Goal: Task Accomplishment & Management: Use online tool/utility

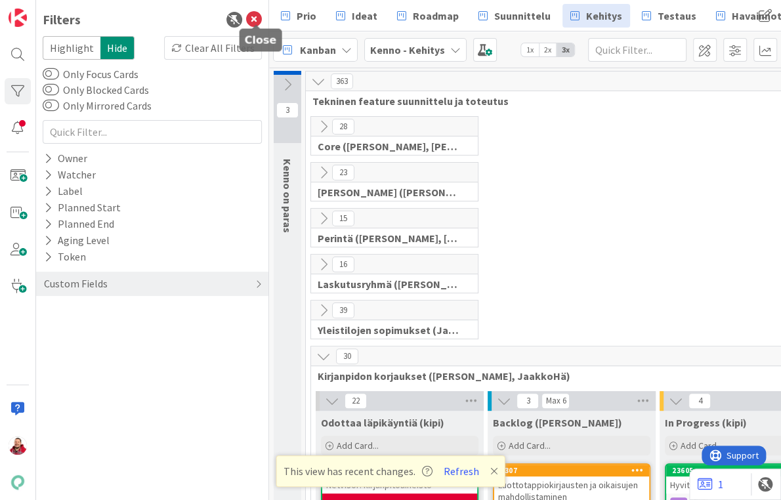
click at [255, 19] on icon at bounding box center [254, 20] width 16 height 16
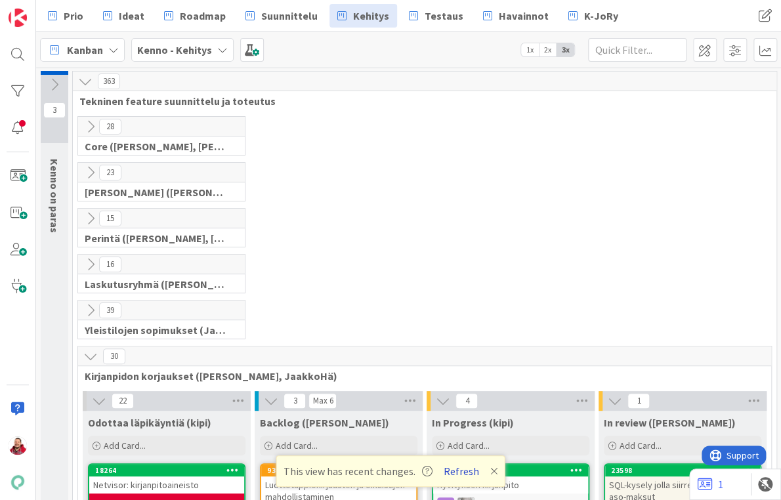
click at [446, 473] on button "Refresh" at bounding box center [461, 471] width 45 height 17
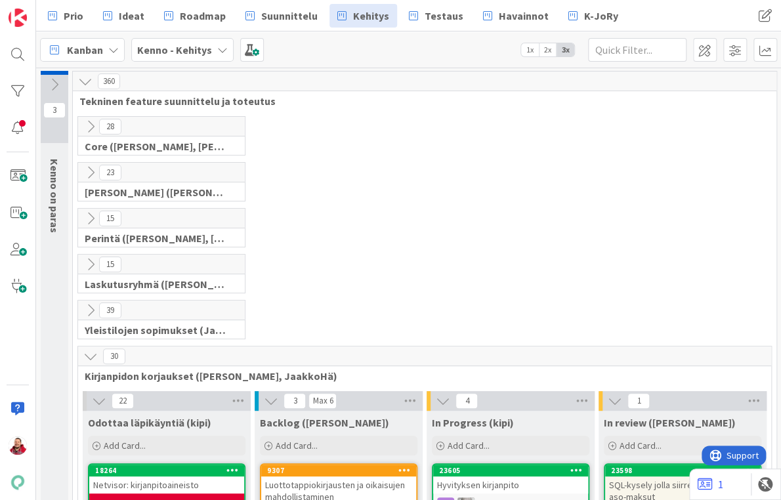
click at [88, 349] on icon at bounding box center [90, 356] width 14 height 14
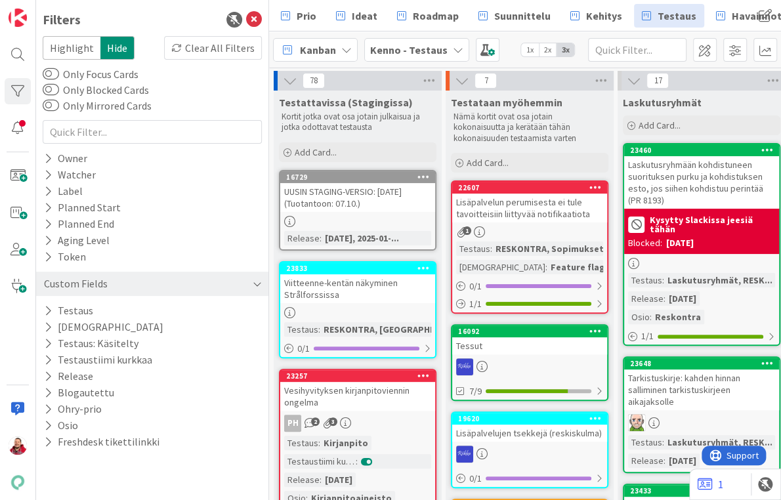
scroll to position [764, 0]
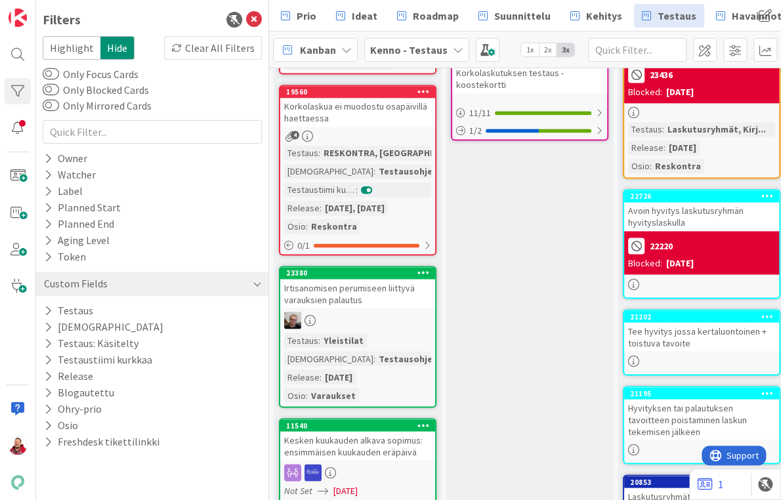
click at [71, 276] on div "Custom Fields" at bounding box center [76, 284] width 66 height 16
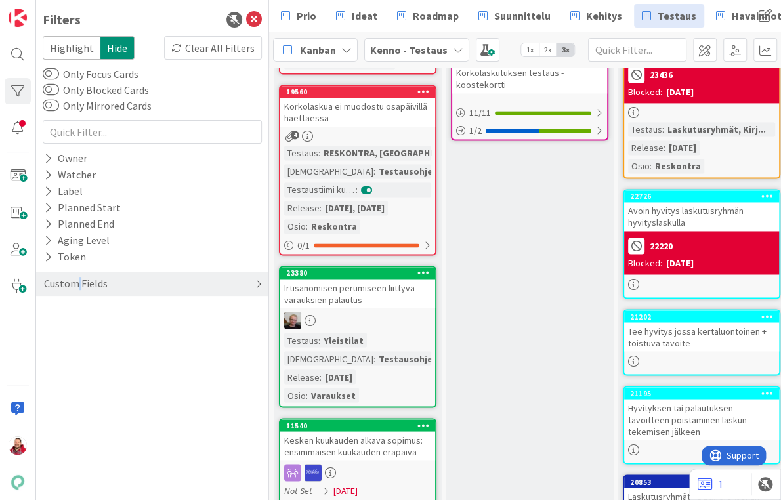
click at [71, 276] on div "Custom Fields" at bounding box center [76, 284] width 66 height 16
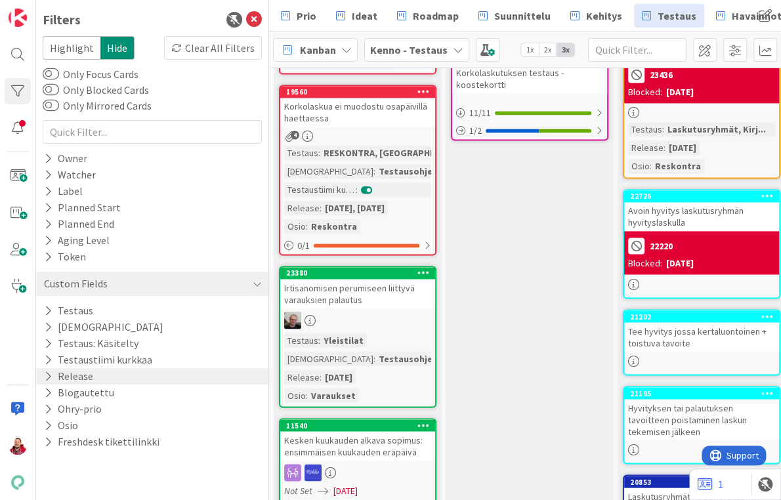
click at [42, 368] on div "Release" at bounding box center [152, 376] width 232 height 16
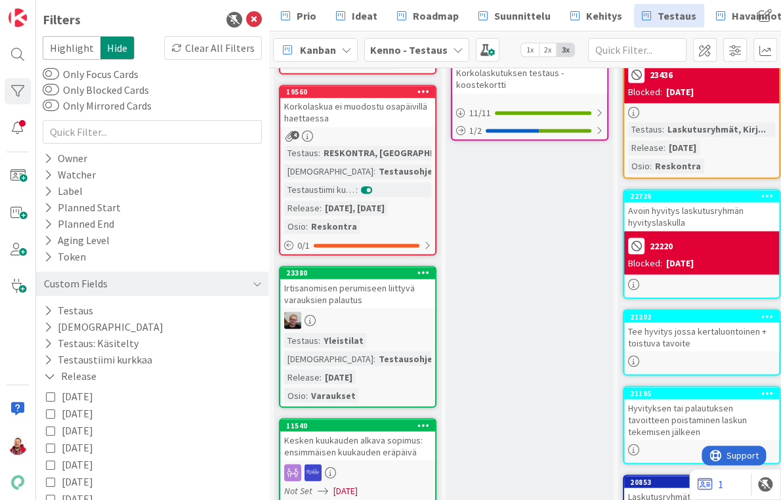
click at [50, 392] on icon at bounding box center [50, 396] width 9 height 9
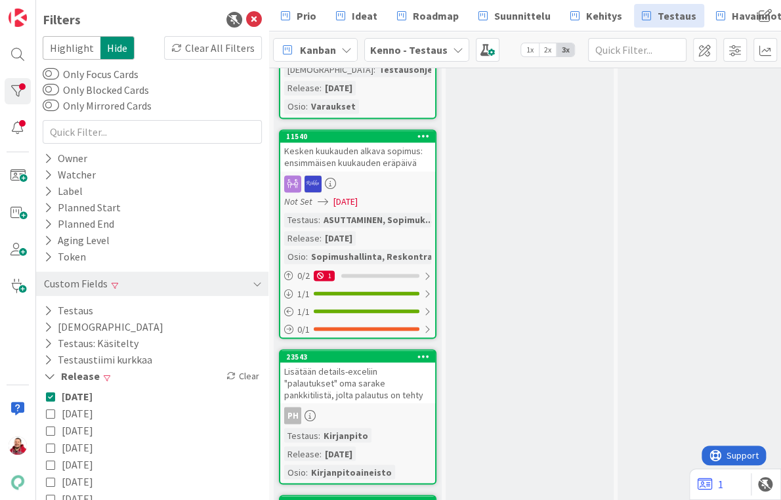
click at [50, 409] on icon at bounding box center [50, 413] width 9 height 9
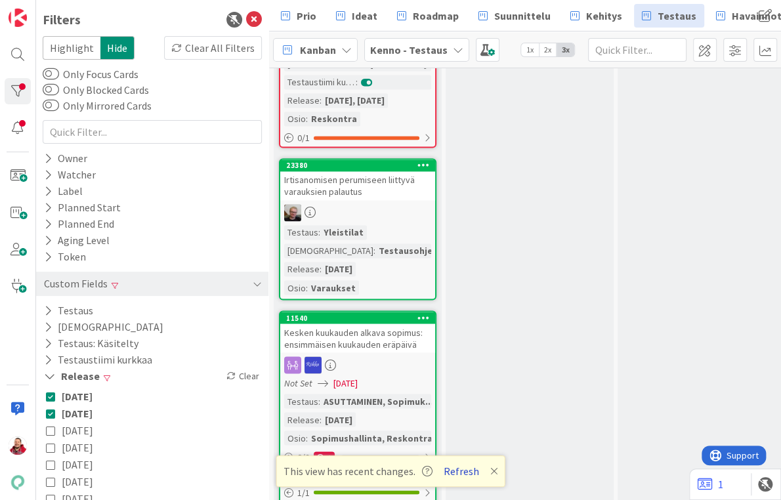
click at [449, 471] on button "Refresh" at bounding box center [461, 471] width 45 height 17
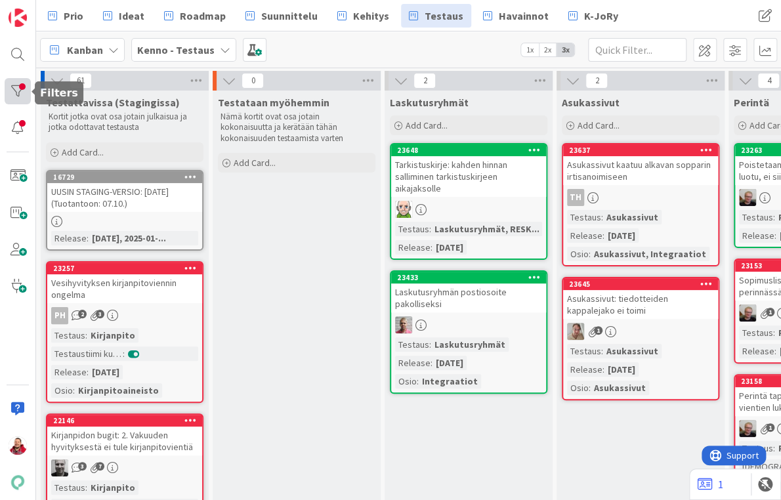
click at [16, 96] on div at bounding box center [18, 91] width 26 height 26
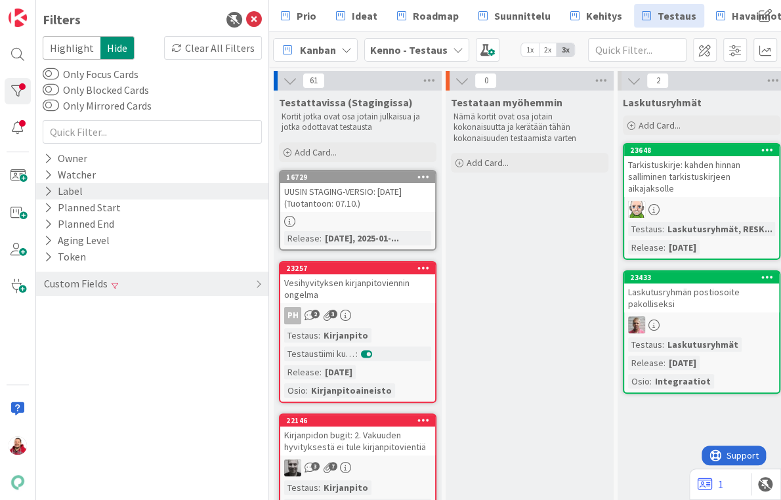
click at [47, 186] on icon at bounding box center [48, 191] width 9 height 11
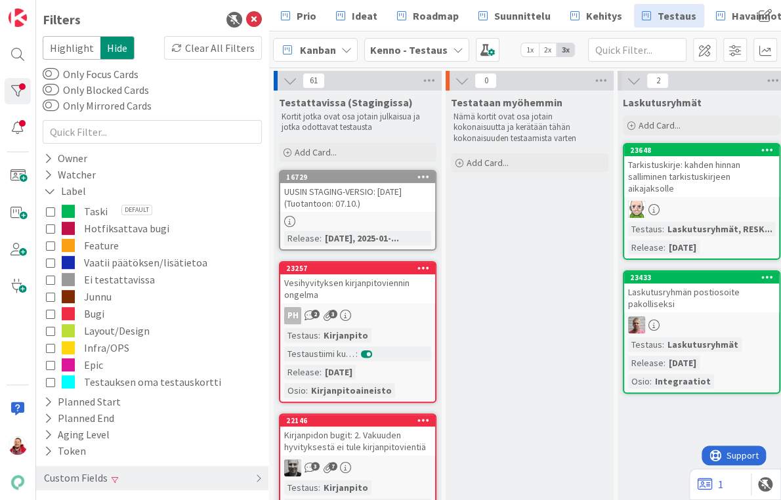
click at [93, 305] on span "Bugi" at bounding box center [94, 313] width 20 height 17
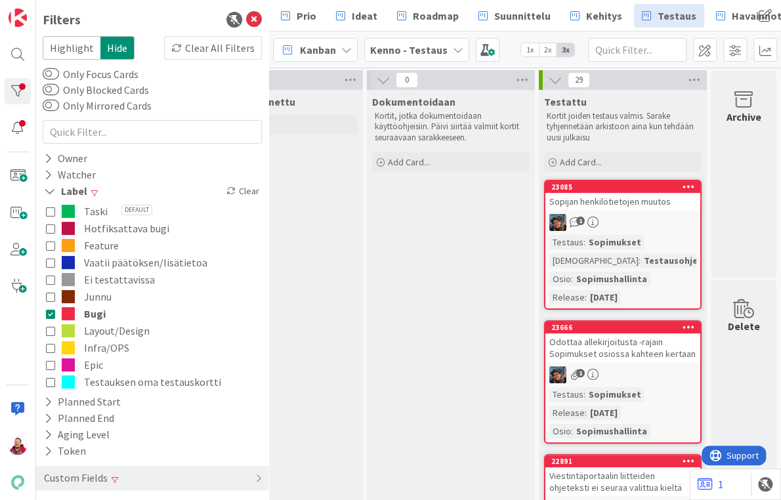
scroll to position [1, 1627]
